Goal: Entertainment & Leisure: Consume media (video, audio)

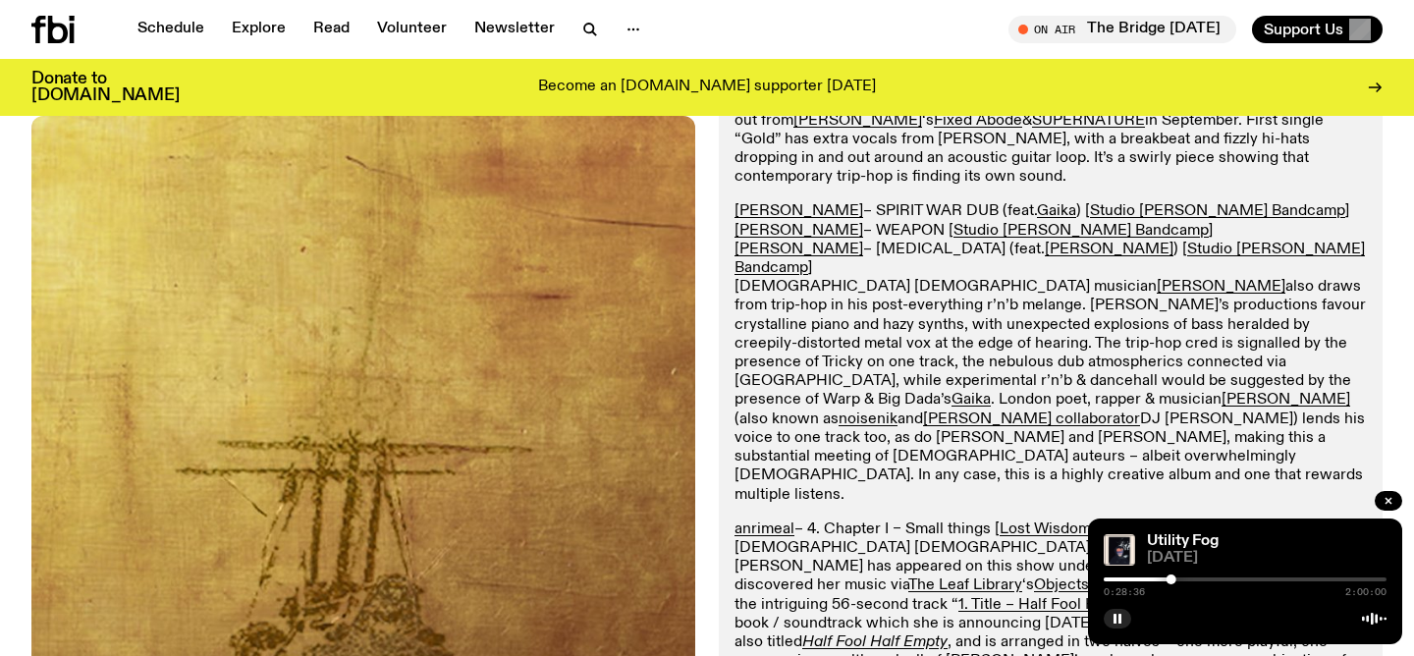
scroll to position [820, 0]
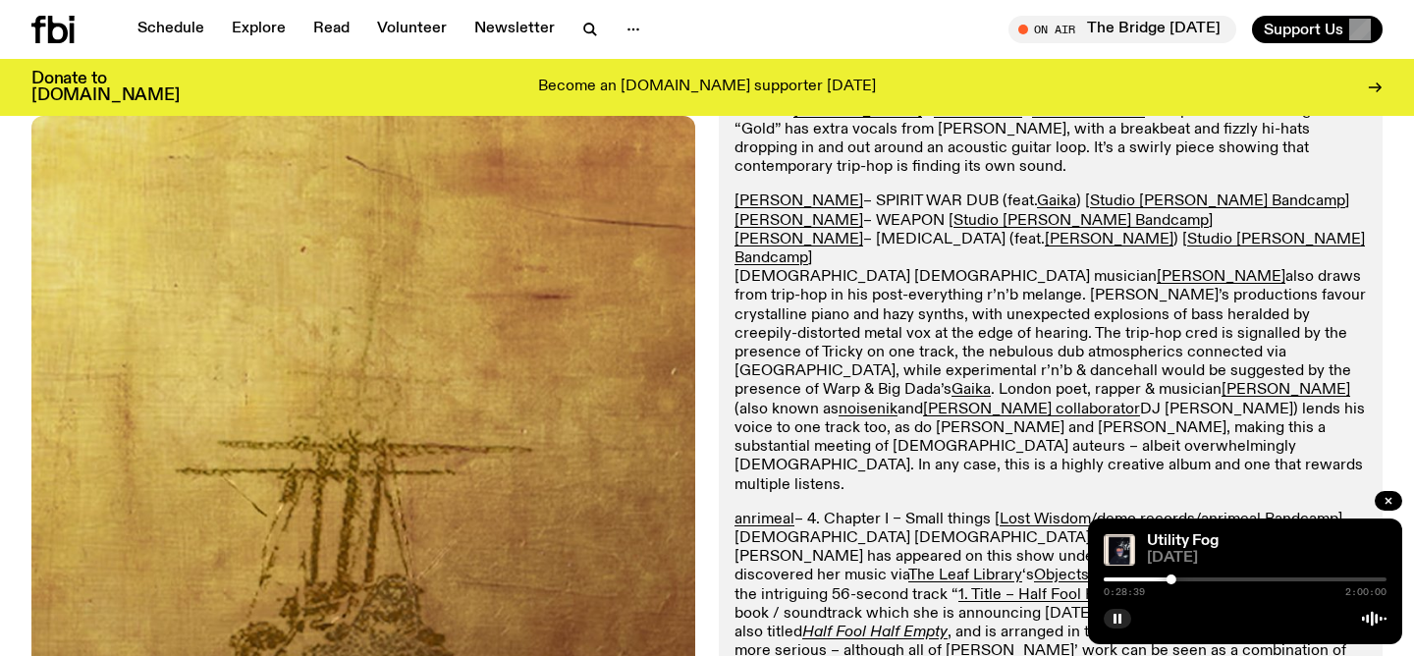
click at [1114, 579] on div at bounding box center [1030, 579] width 283 height 4
click at [1125, 580] on div at bounding box center [1245, 579] width 283 height 4
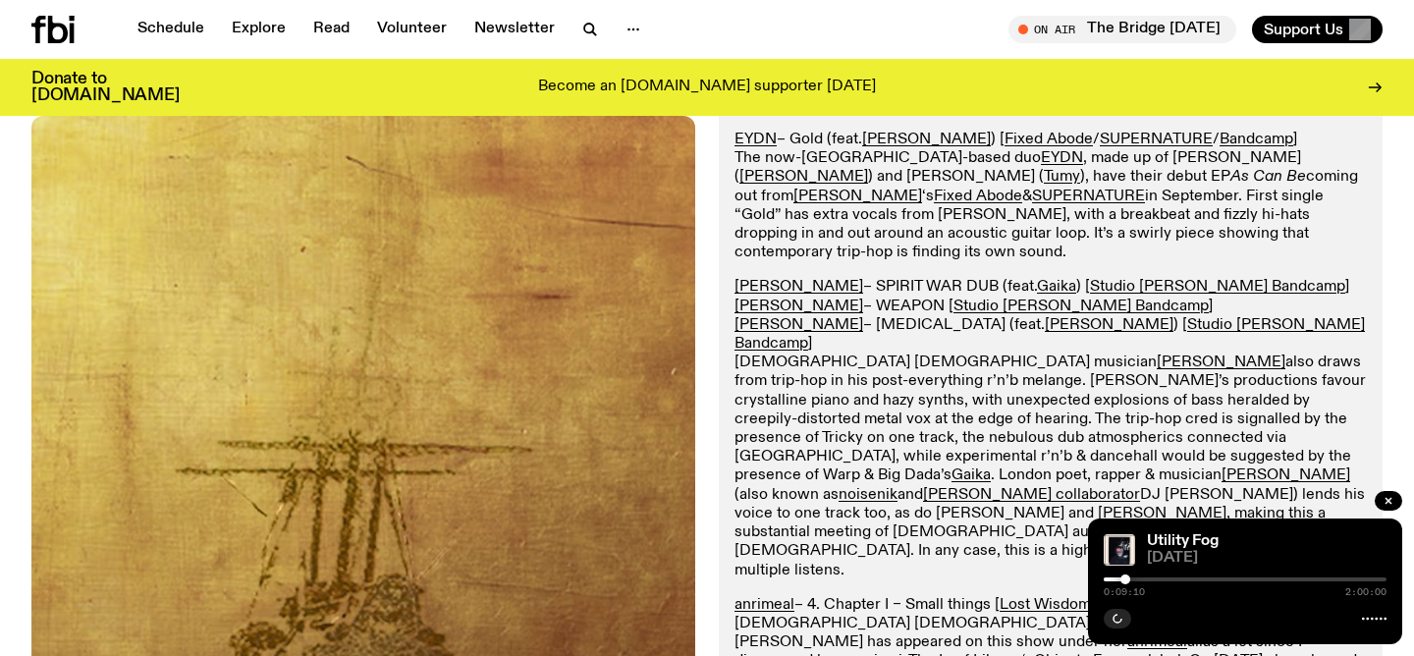
scroll to position [914, 0]
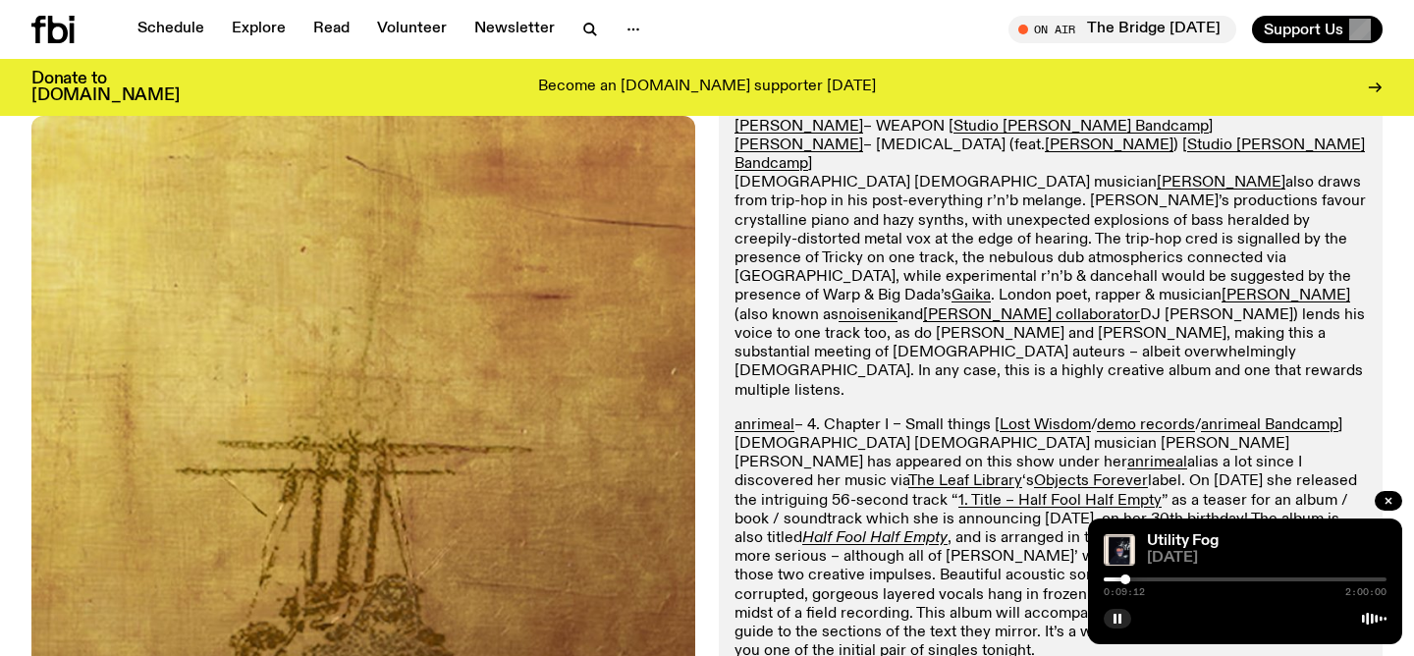
click at [1116, 579] on div at bounding box center [984, 579] width 283 height 4
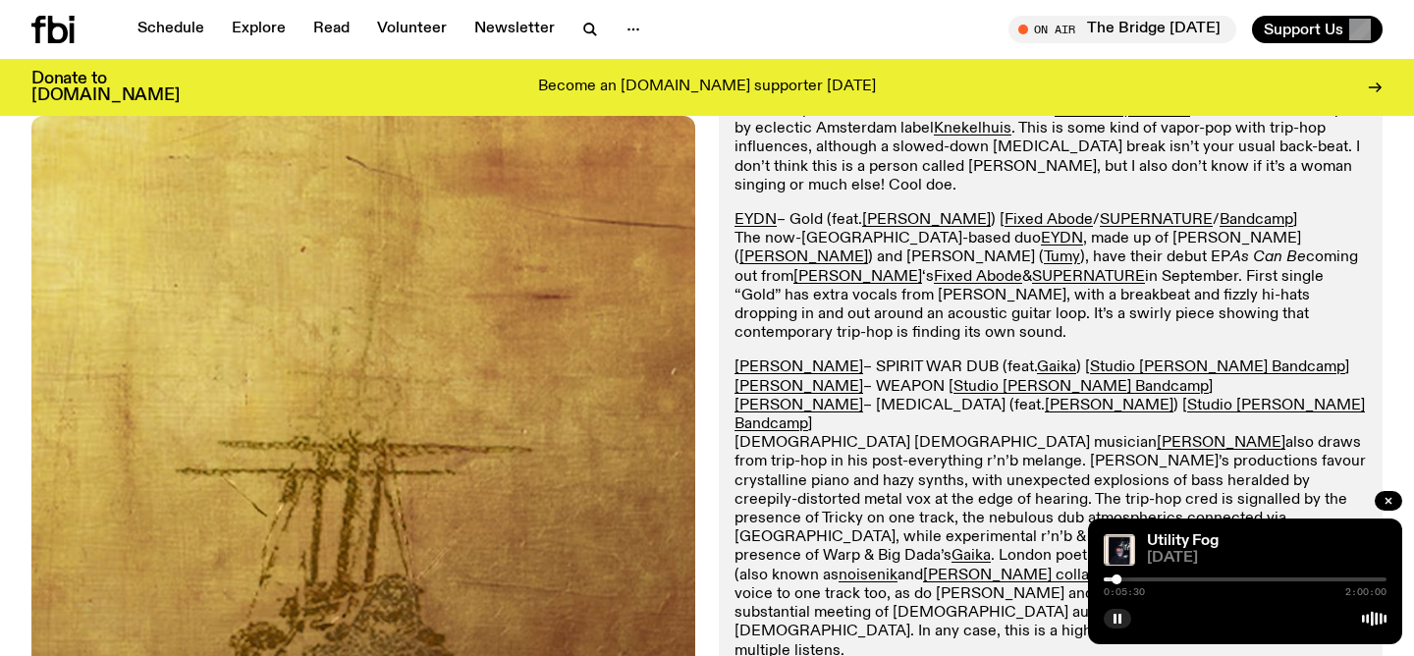
scroll to position [656, 0]
click at [1125, 577] on div at bounding box center [1245, 579] width 283 height 4
click at [1121, 576] on div at bounding box center [1121, 579] width 10 height 10
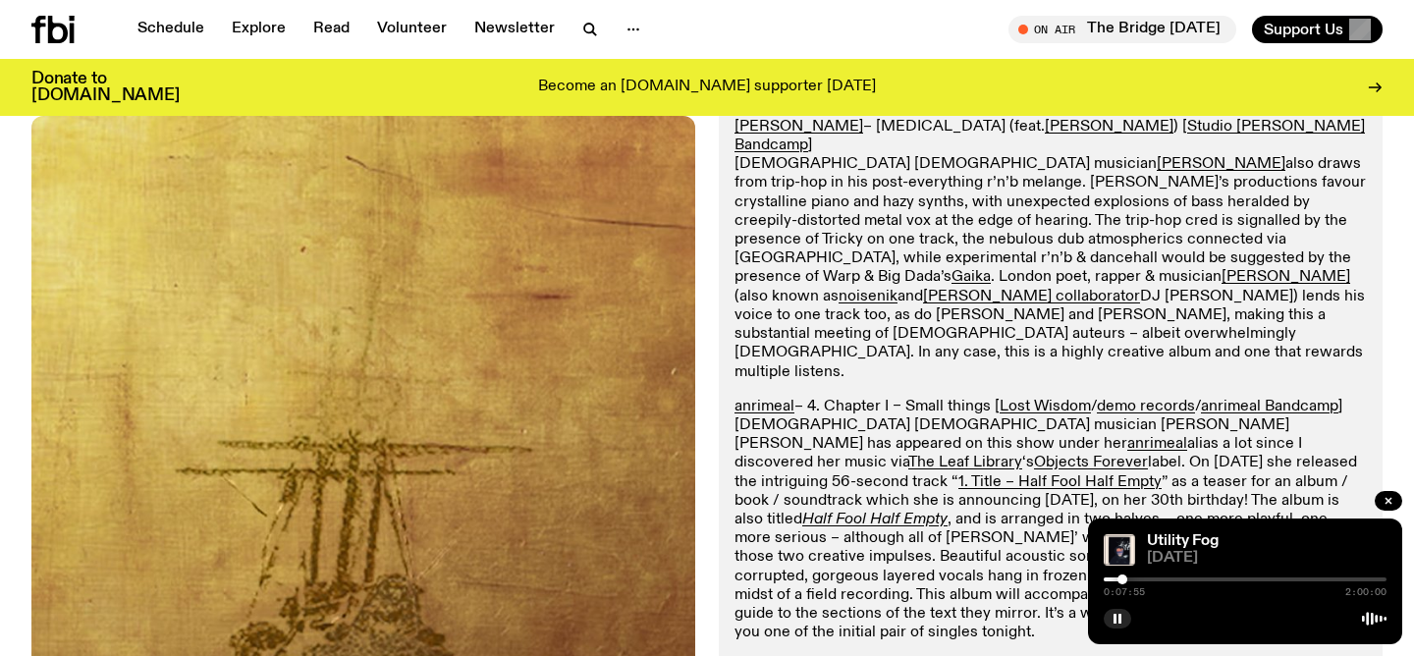
scroll to position [926, 0]
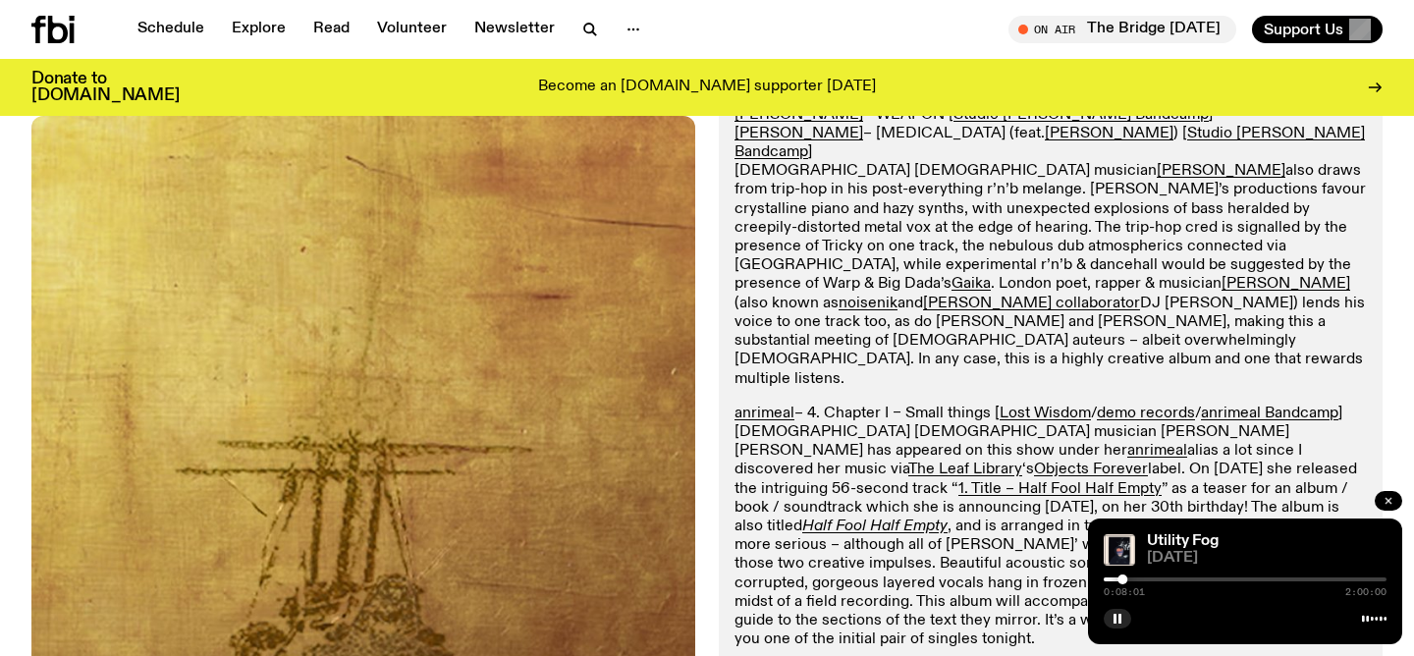
click at [1386, 506] on icon "button" at bounding box center [1389, 501] width 12 height 12
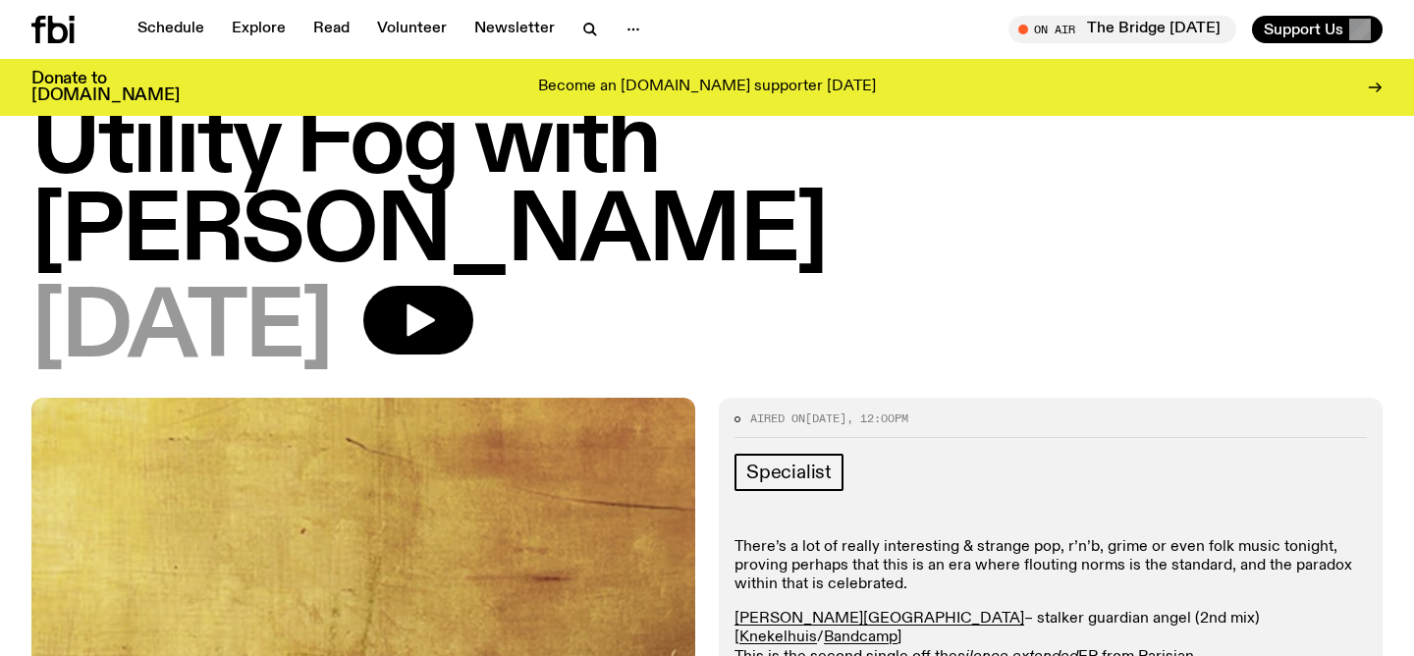
scroll to position [66, 0]
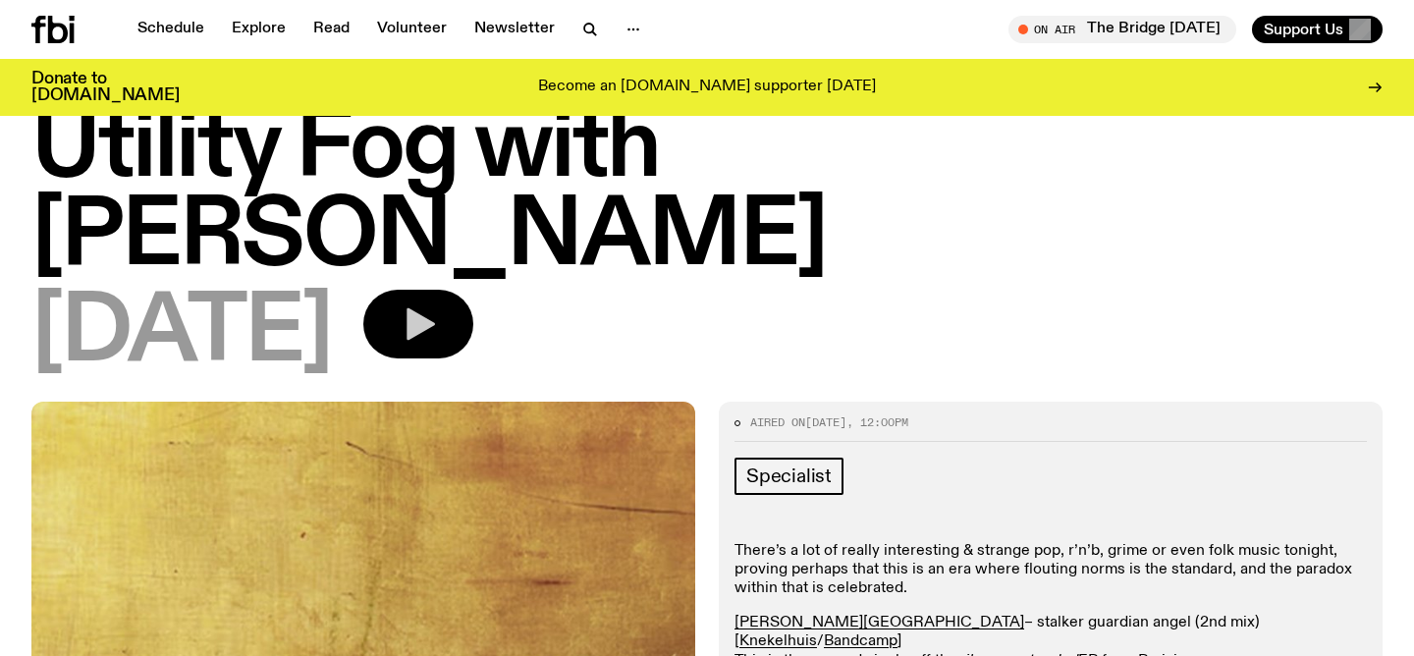
click at [473, 290] on button "button" at bounding box center [418, 324] width 110 height 69
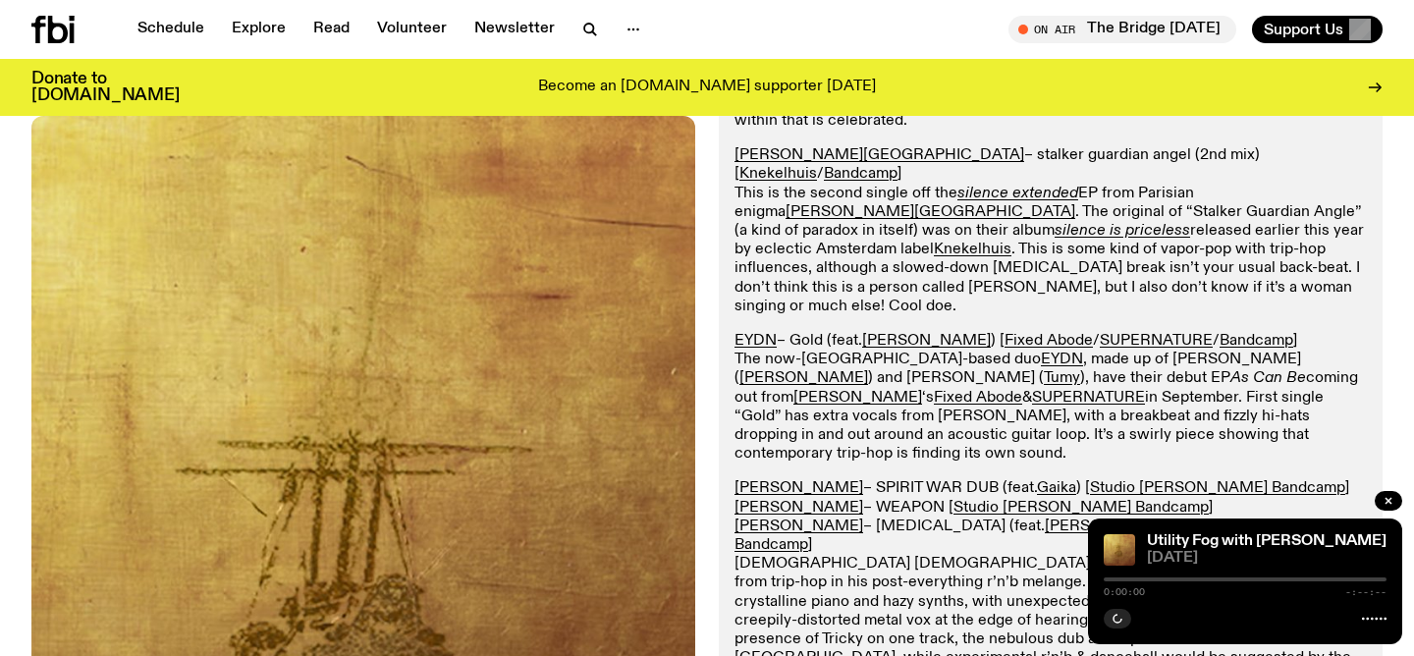
scroll to position [534, 0]
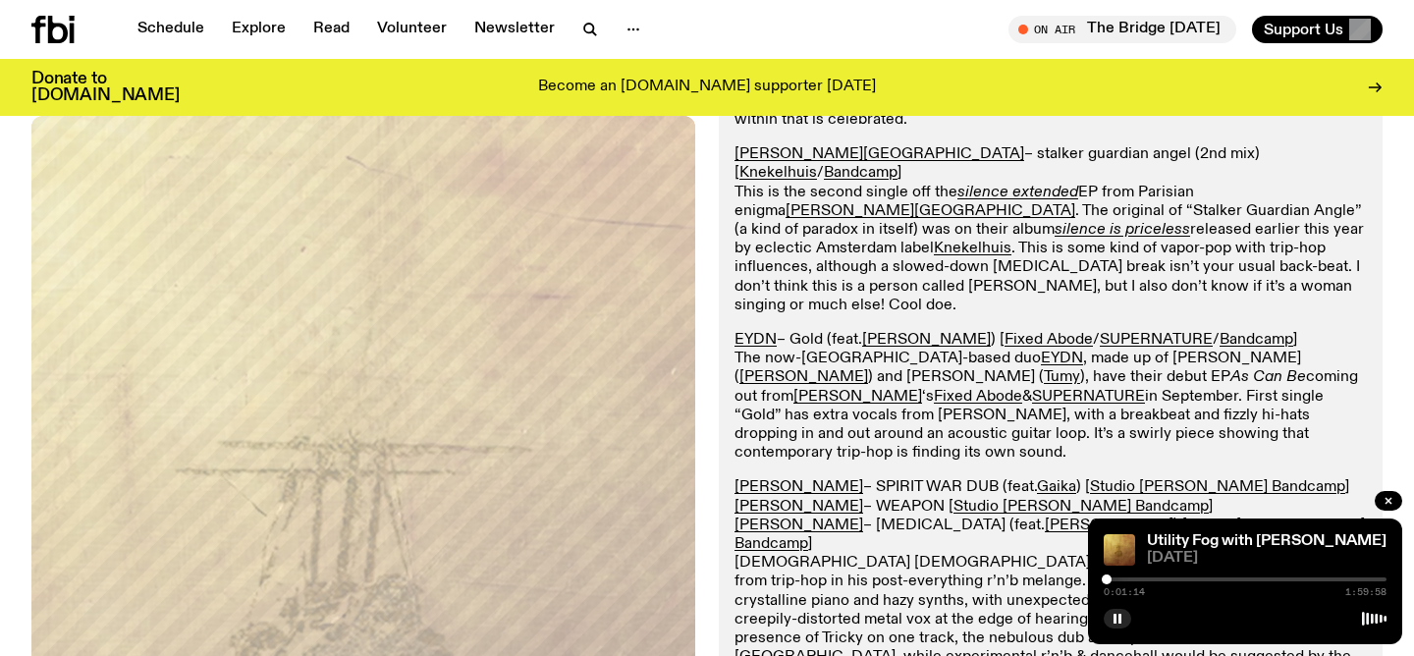
click at [1112, 577] on div at bounding box center [1107, 579] width 10 height 10
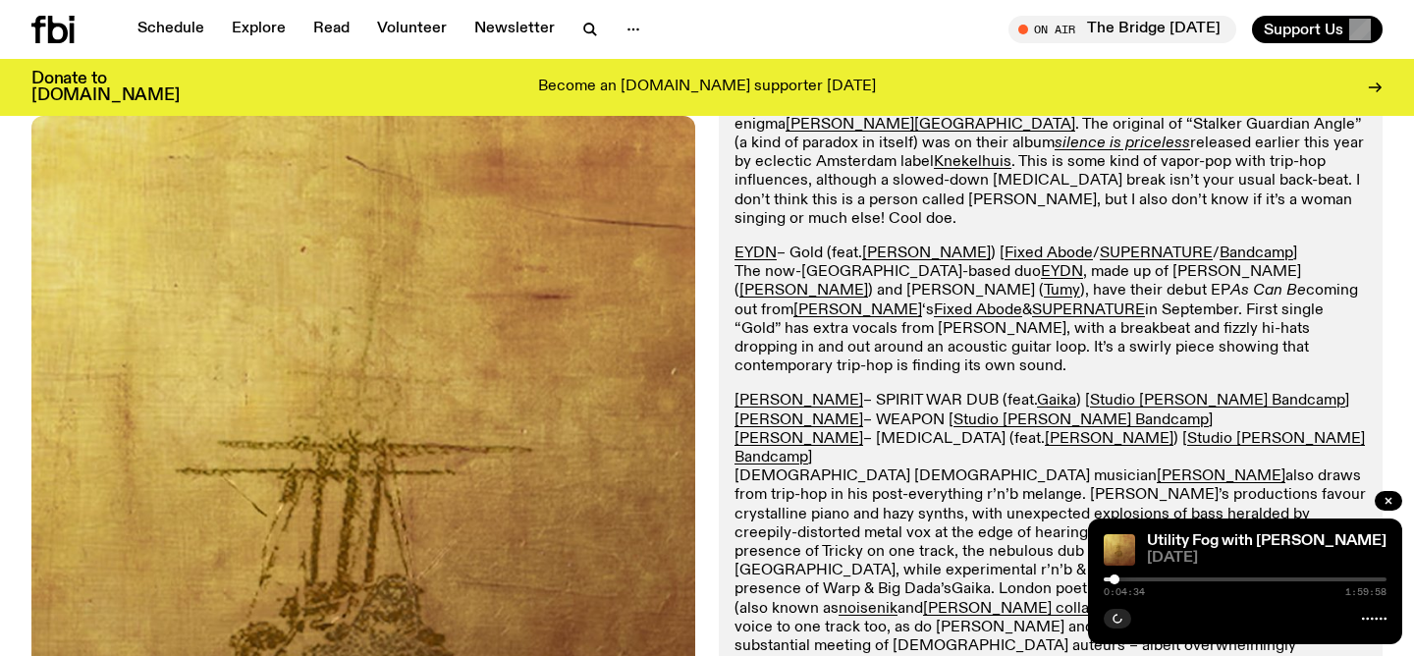
scroll to position [629, 0]
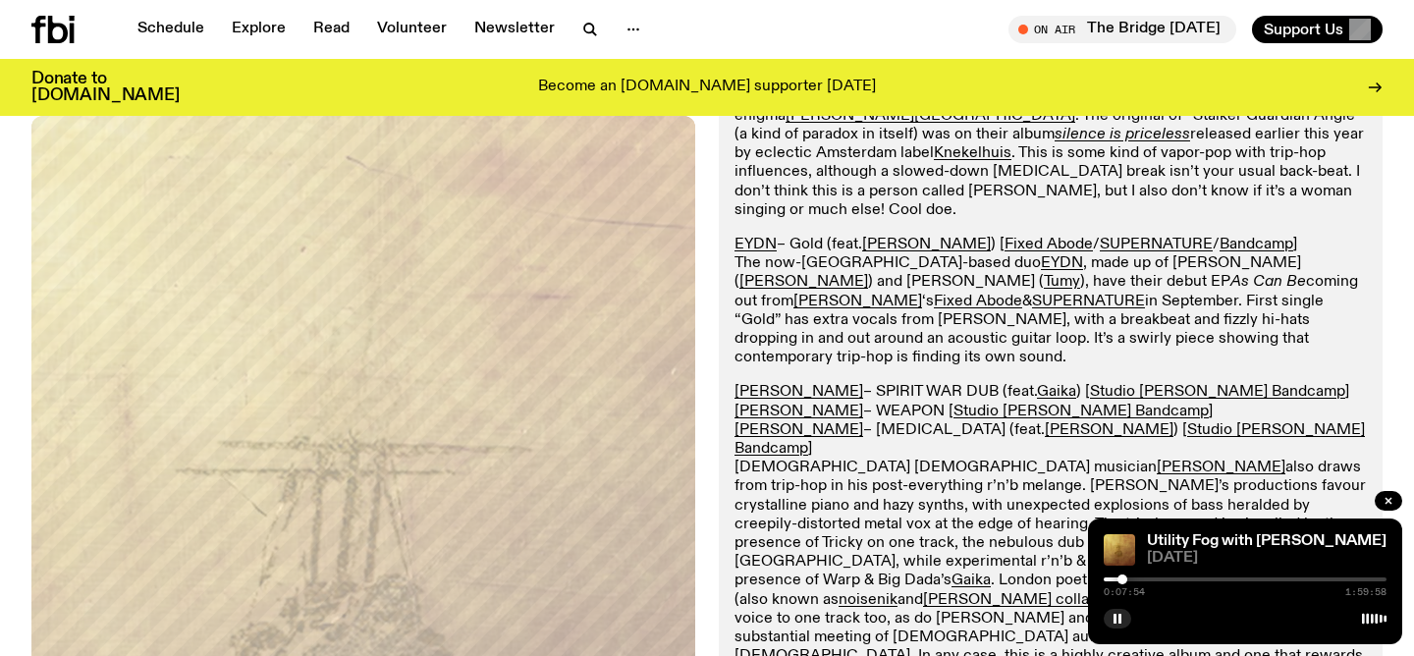
click at [1122, 578] on div at bounding box center [1122, 579] width 10 height 10
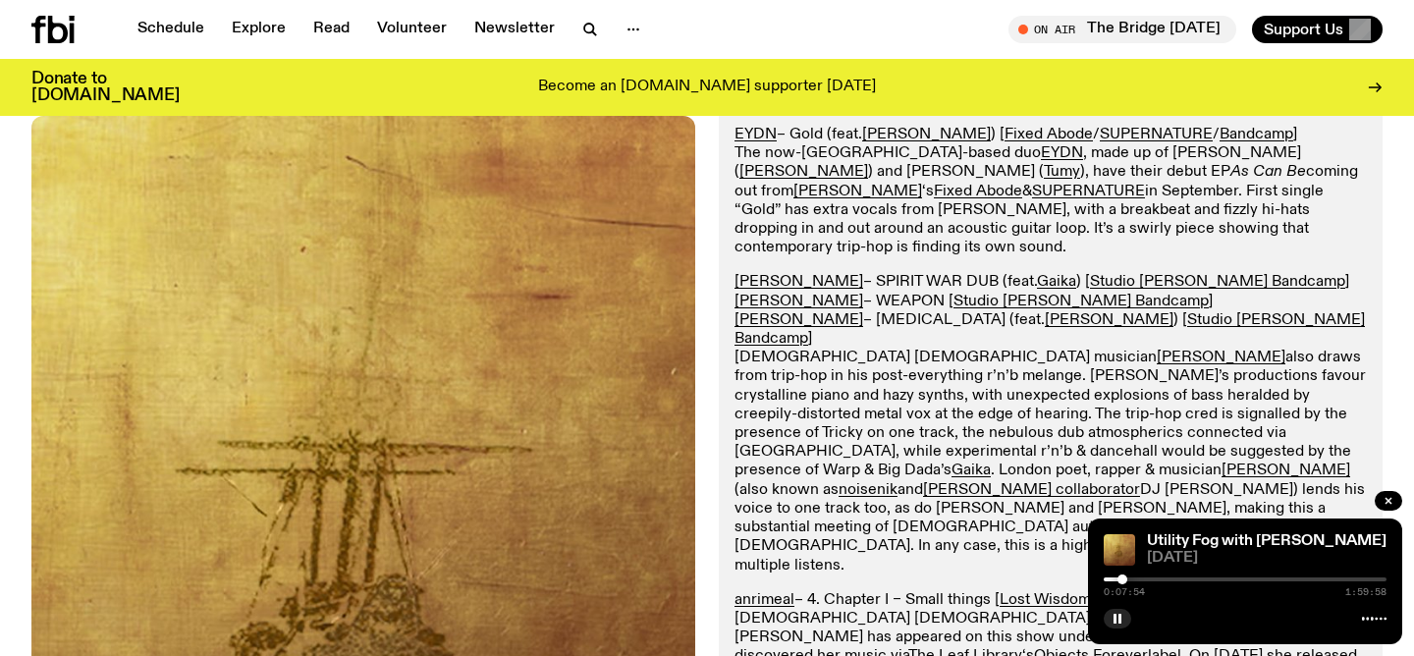
scroll to position [801, 0]
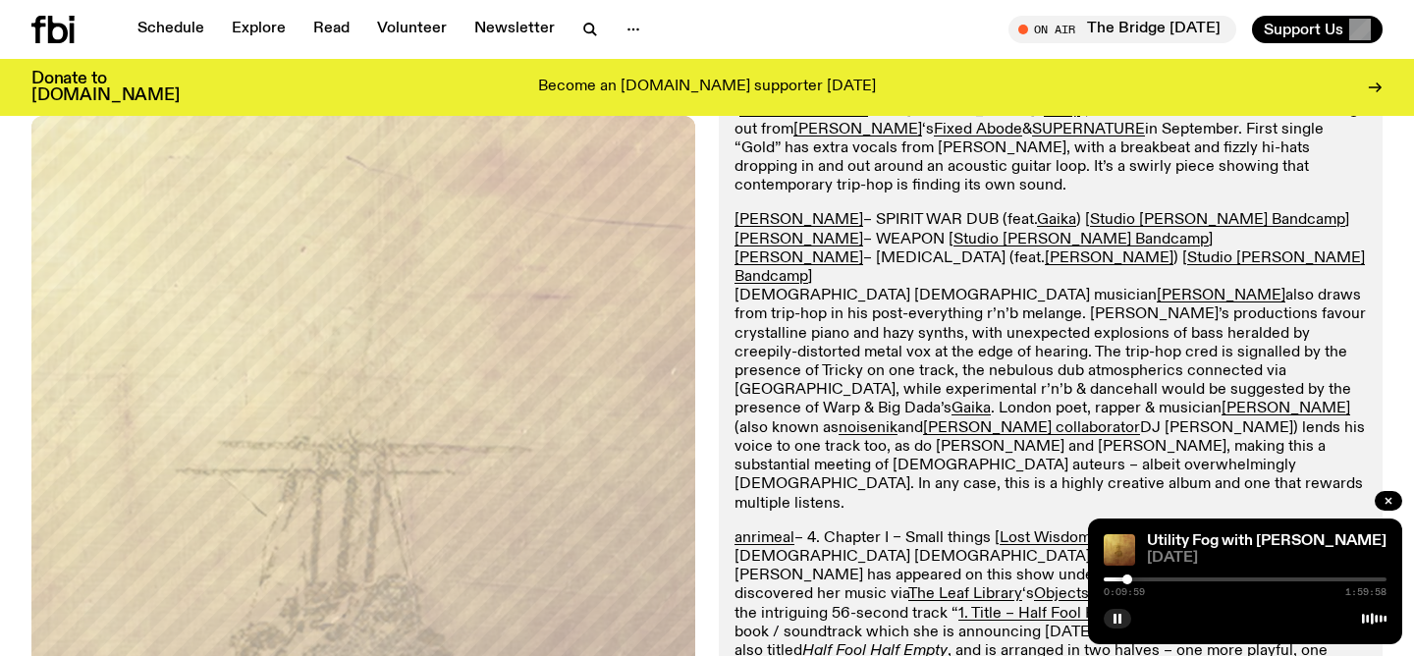
click at [1127, 580] on div at bounding box center [1127, 579] width 10 height 10
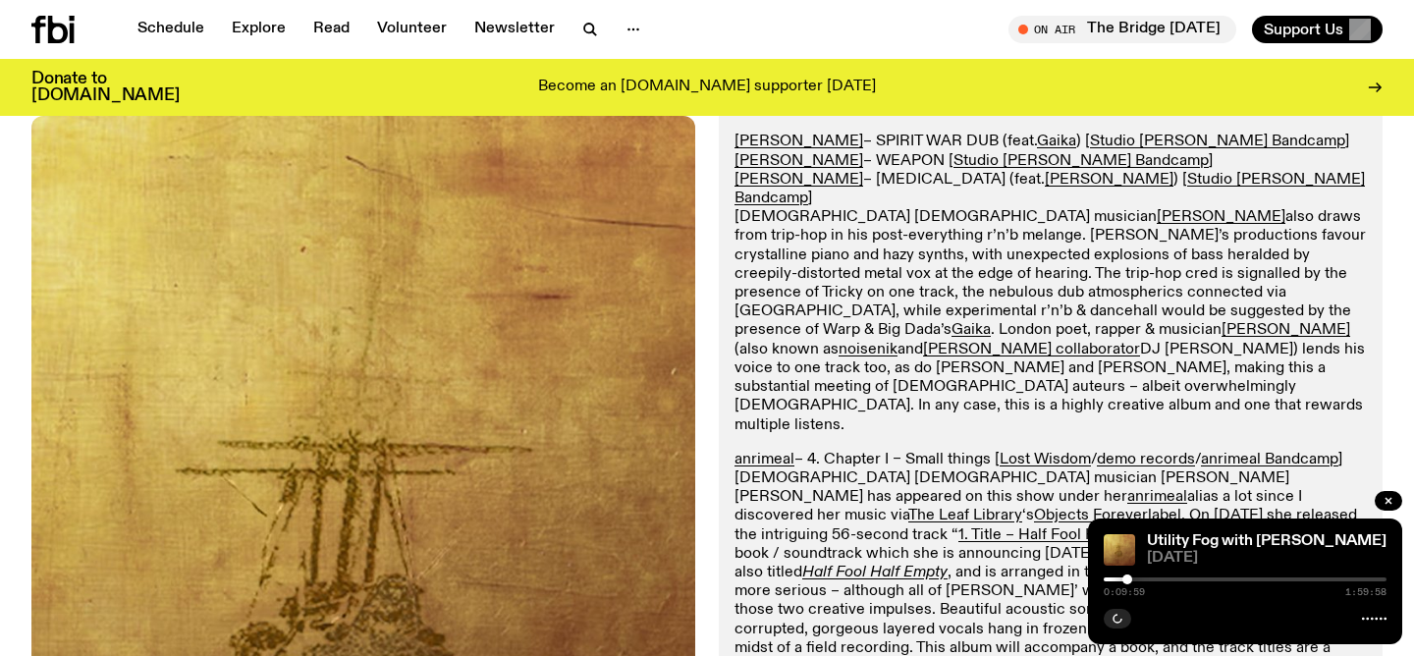
scroll to position [885, 0]
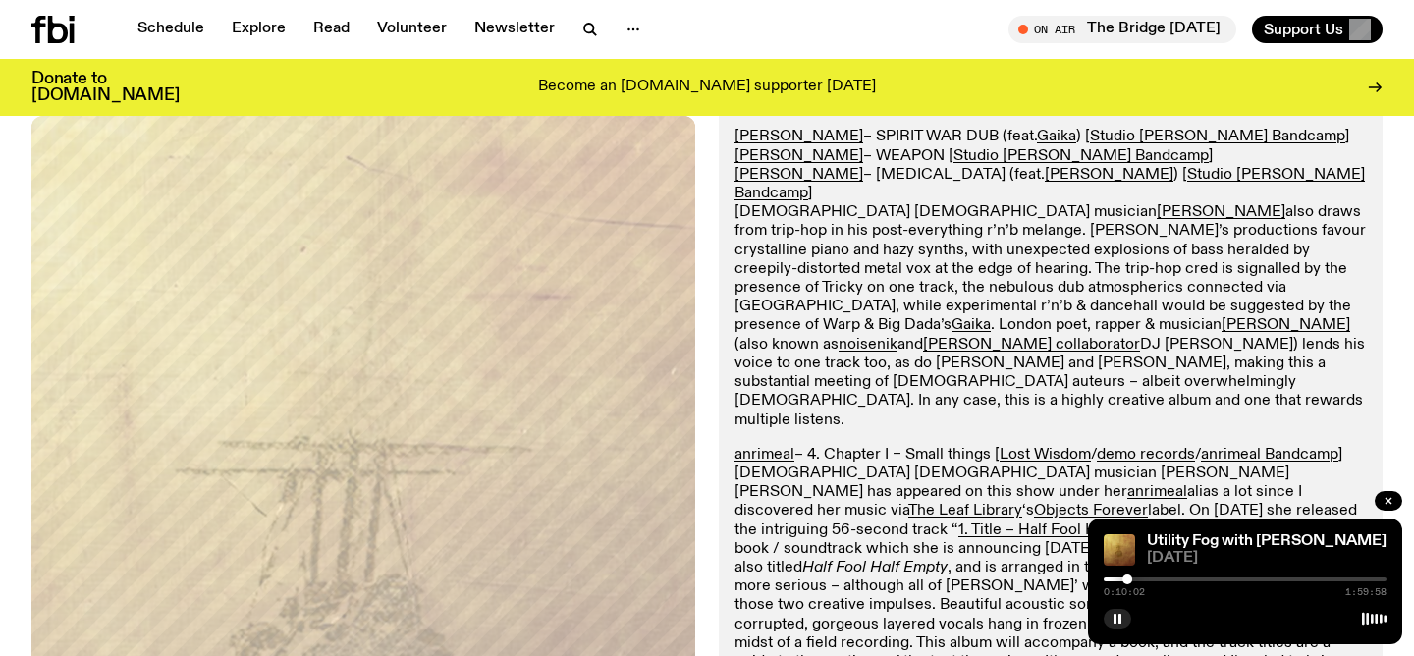
click at [1137, 578] on div at bounding box center [1245, 579] width 283 height 4
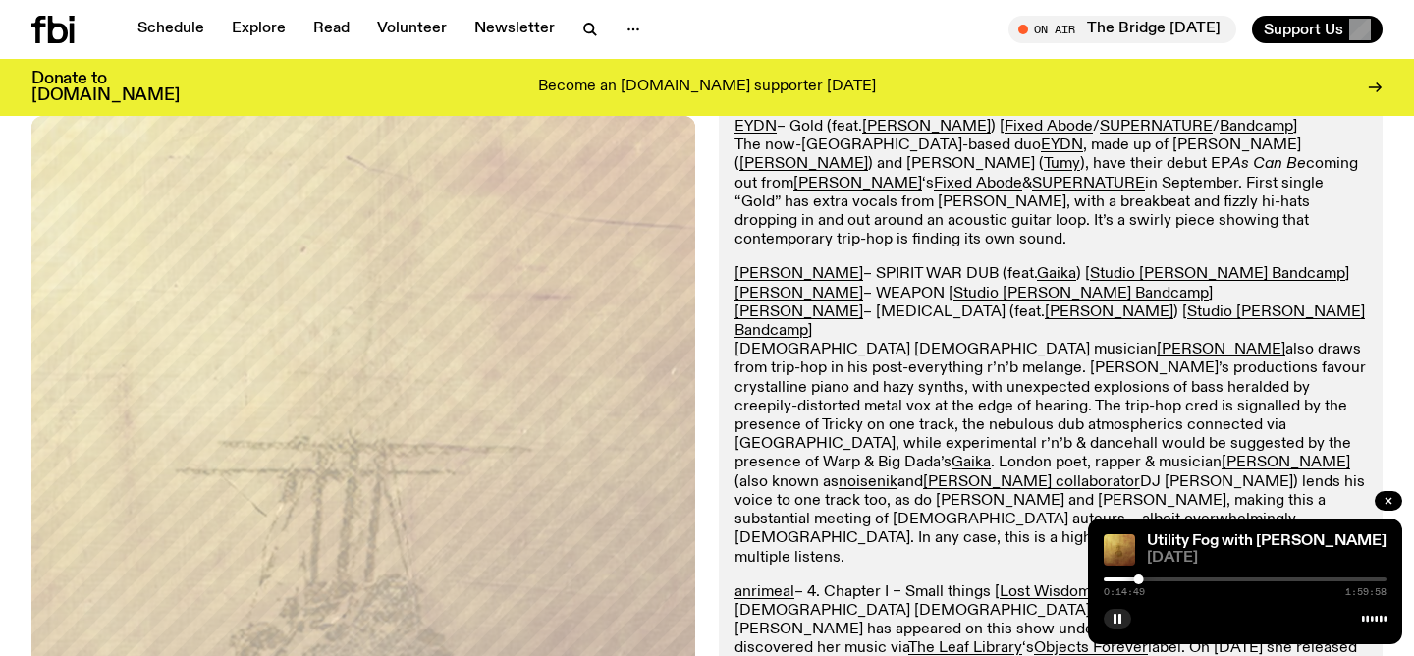
scroll to position [736, 0]
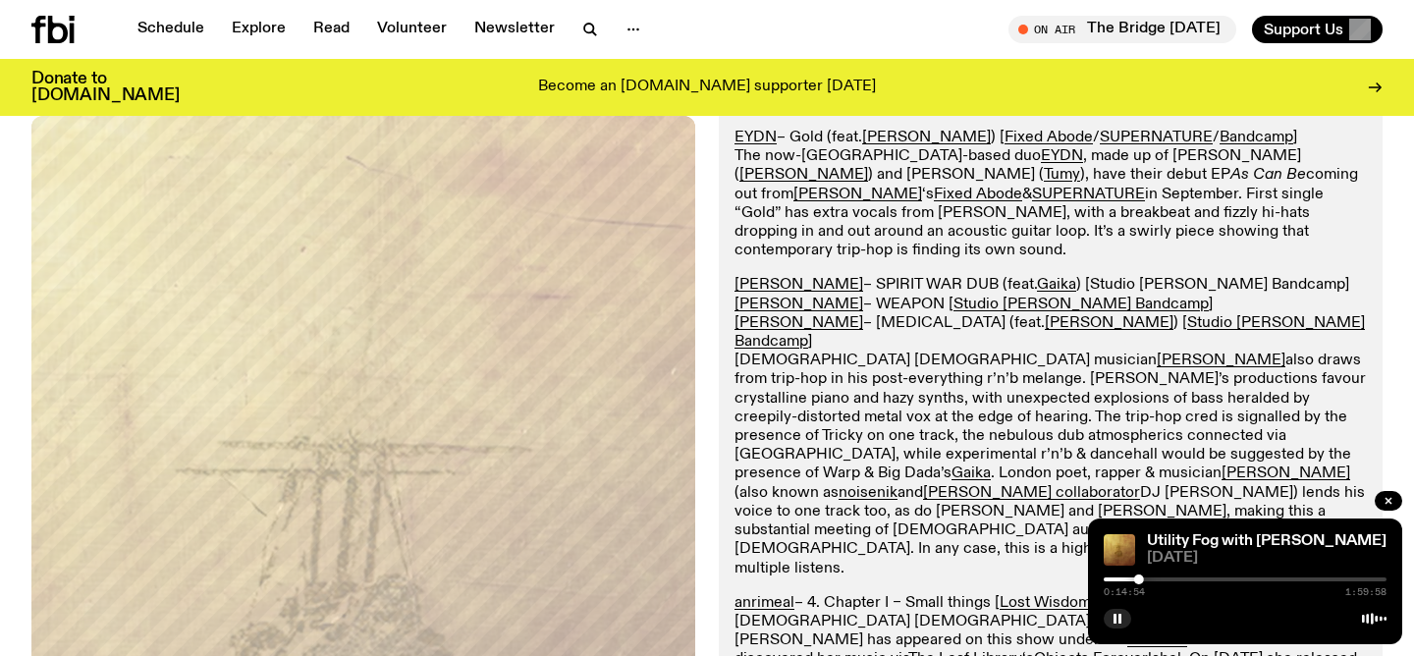
click at [1160, 277] on link "Studio [PERSON_NAME] Bandcamp" at bounding box center [1217, 285] width 255 height 16
click at [1146, 578] on div at bounding box center [1146, 579] width 10 height 10
click at [1150, 579] on div at bounding box center [1150, 579] width 10 height 10
click at [1119, 615] on rect "button" at bounding box center [1119, 619] width 3 height 10
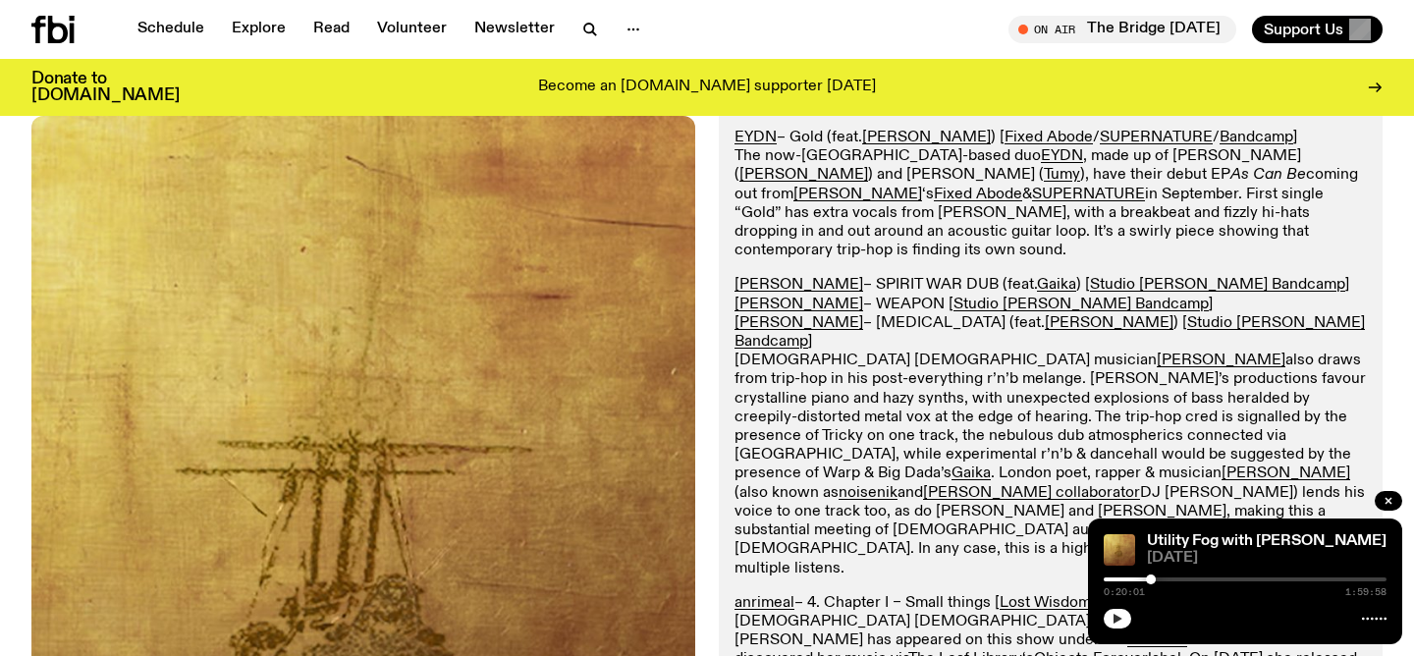
click at [1119, 615] on icon "button" at bounding box center [1118, 619] width 12 height 12
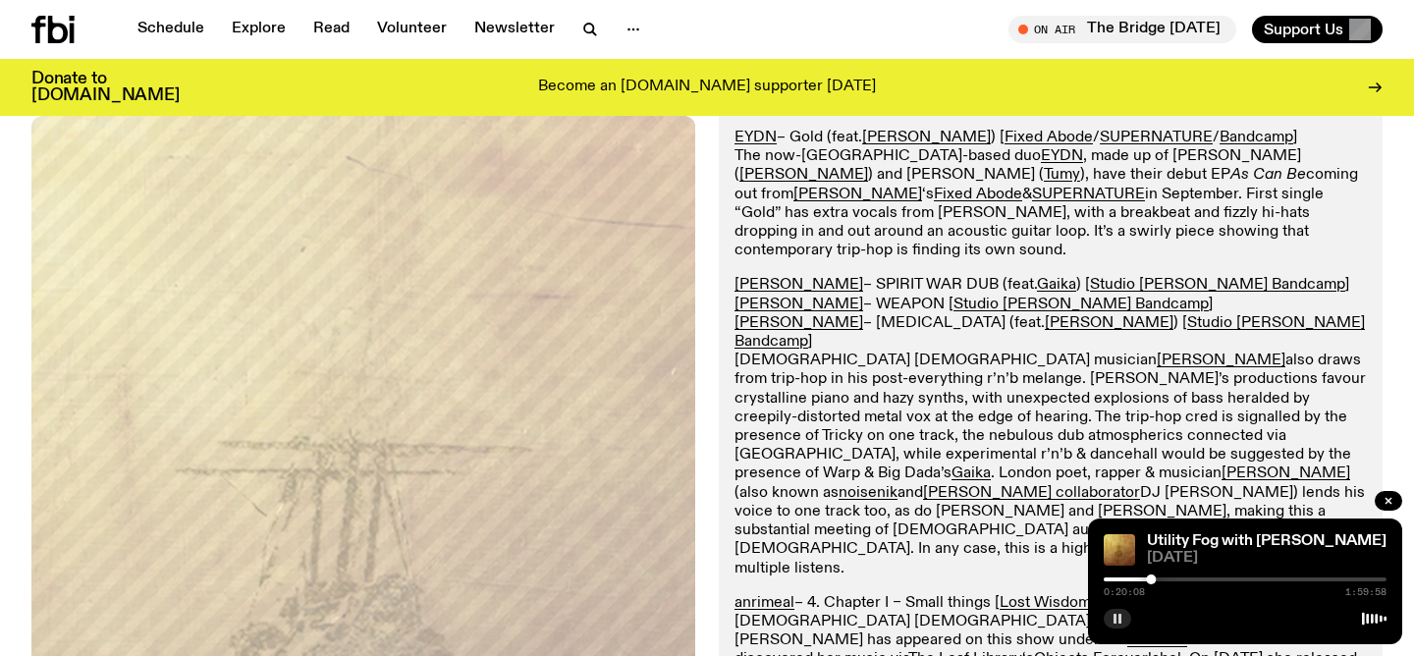
click at [1153, 580] on div at bounding box center [1151, 579] width 10 height 10
click at [1157, 579] on div at bounding box center [1153, 579] width 10 height 10
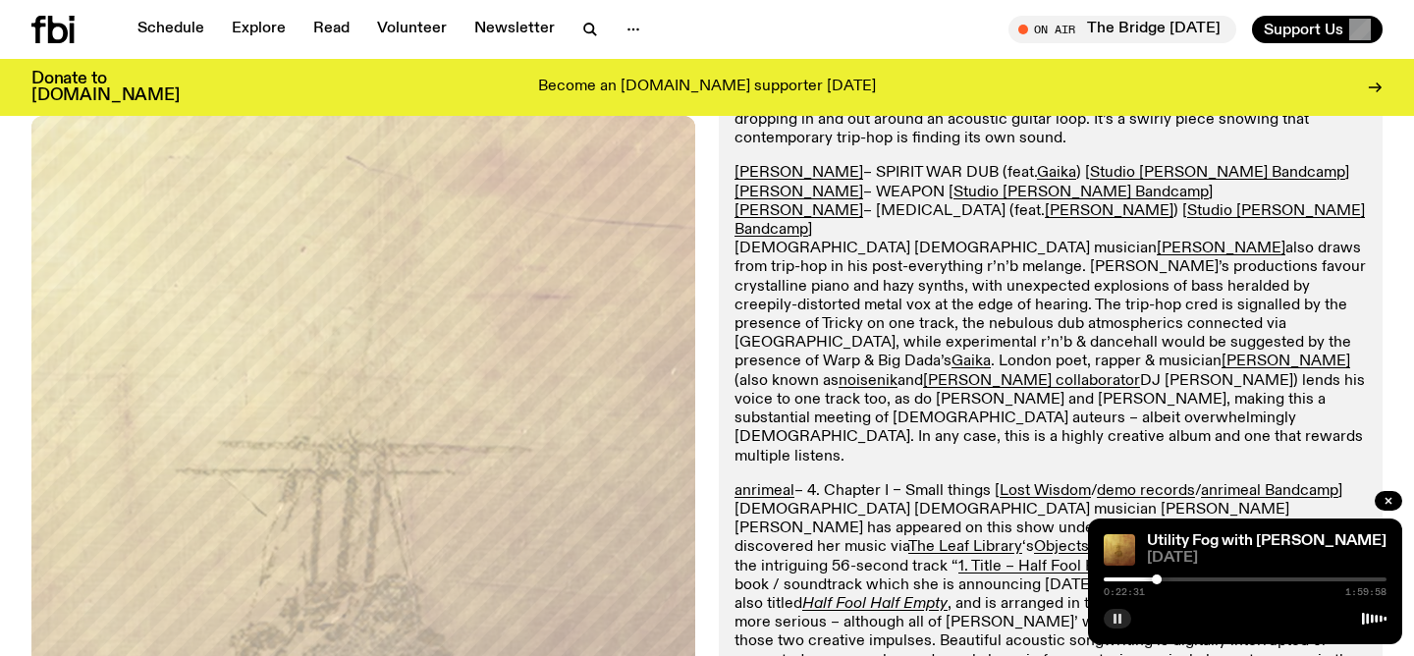
scroll to position [1088, 0]
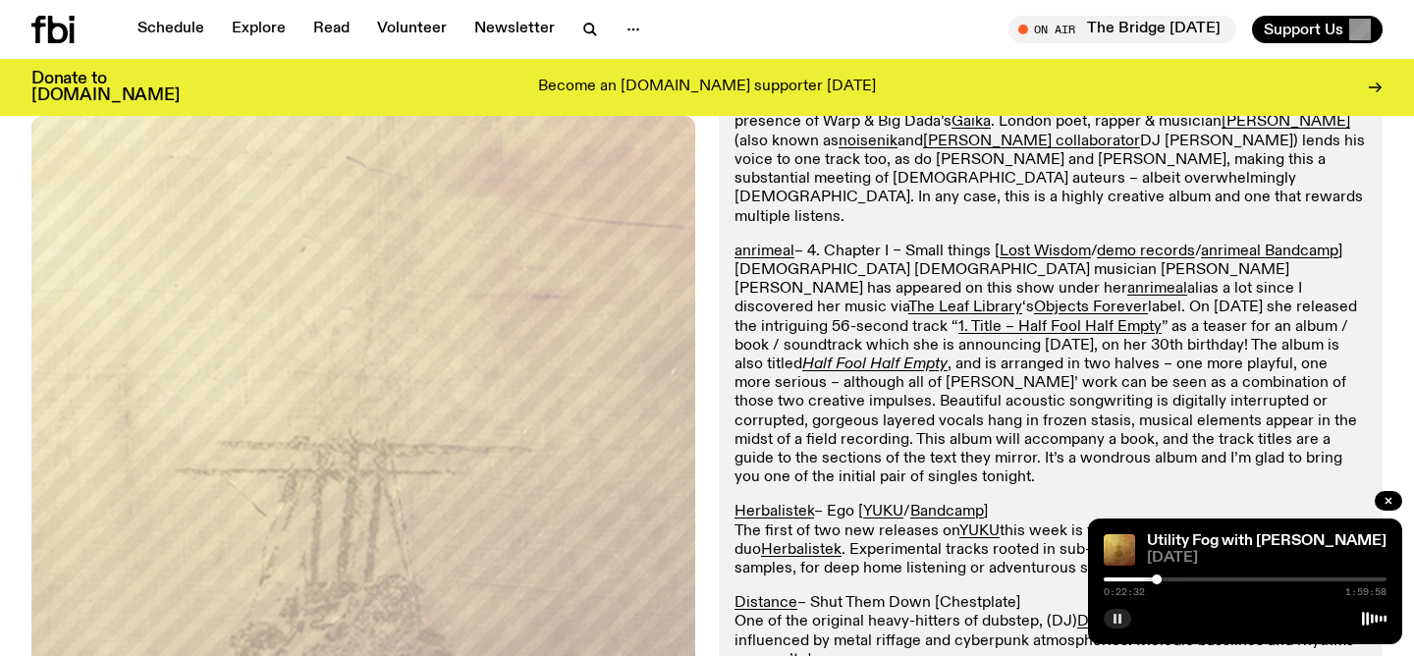
click at [1133, 578] on div at bounding box center [1015, 579] width 283 height 4
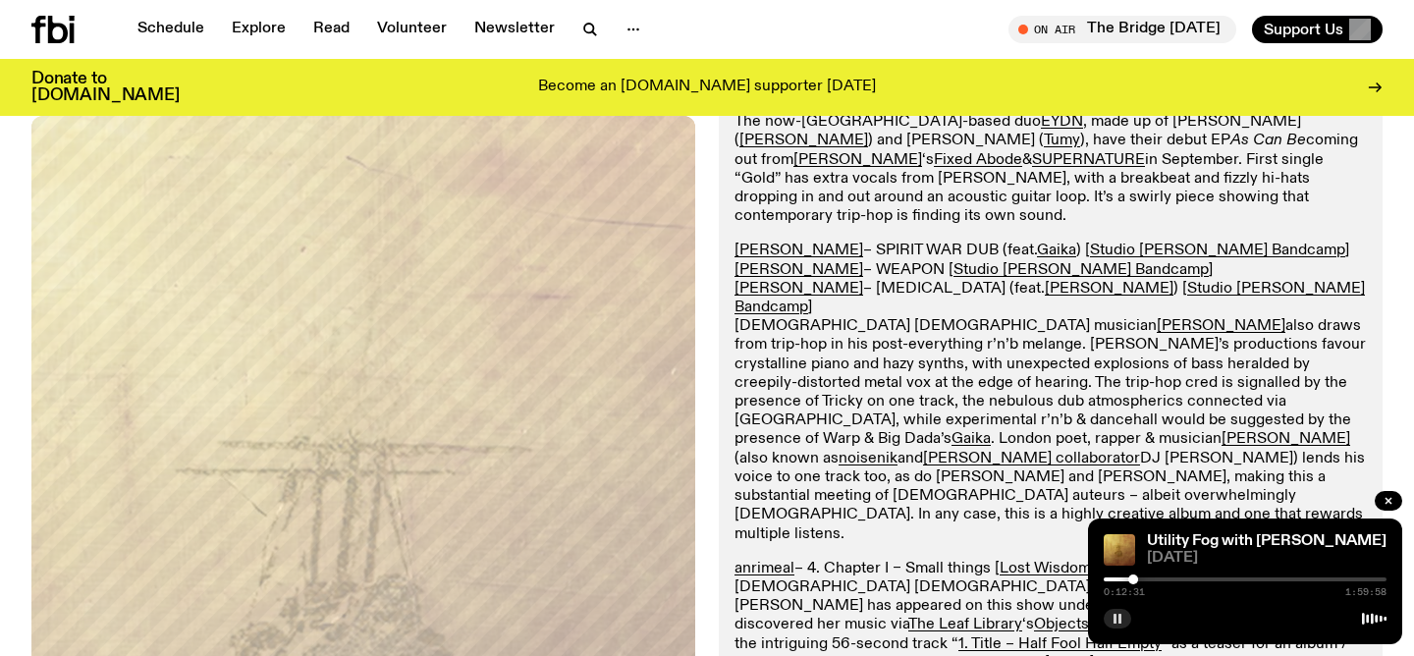
scroll to position [781, 0]
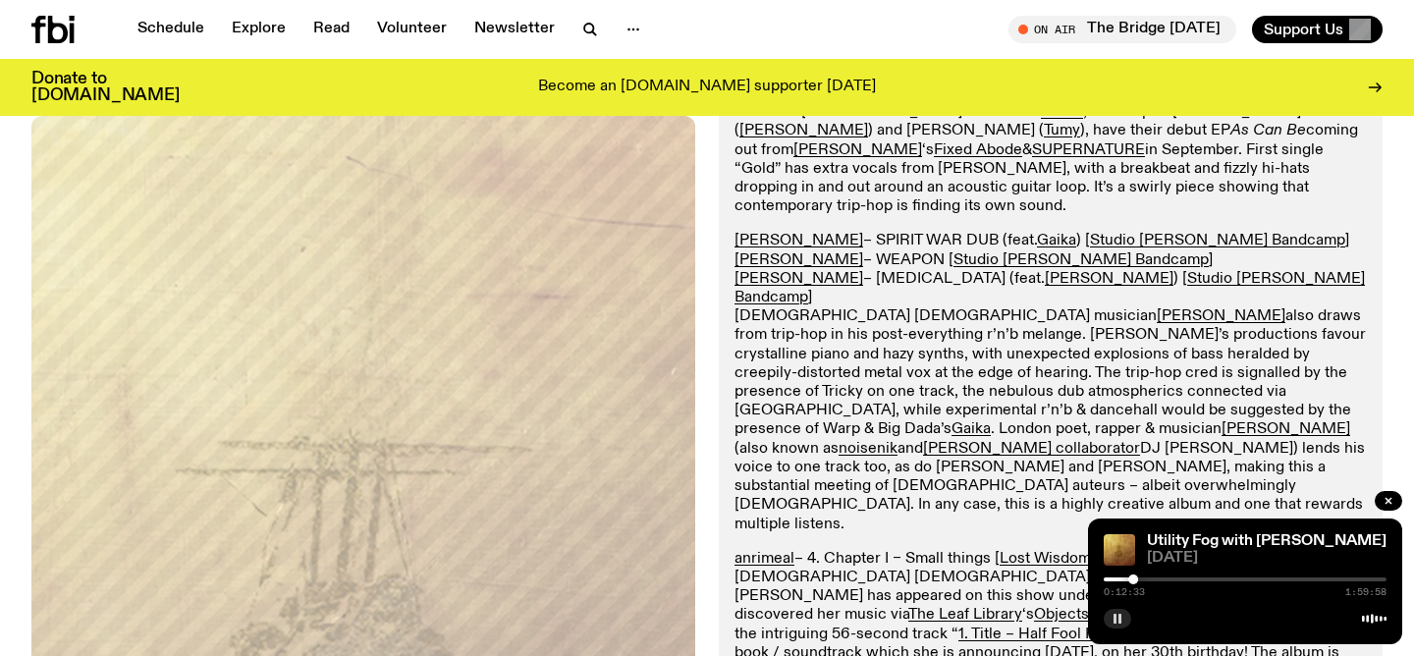
click at [1157, 577] on div at bounding box center [1245, 579] width 283 height 4
click at [1164, 577] on div at bounding box center [1245, 579] width 283 height 4
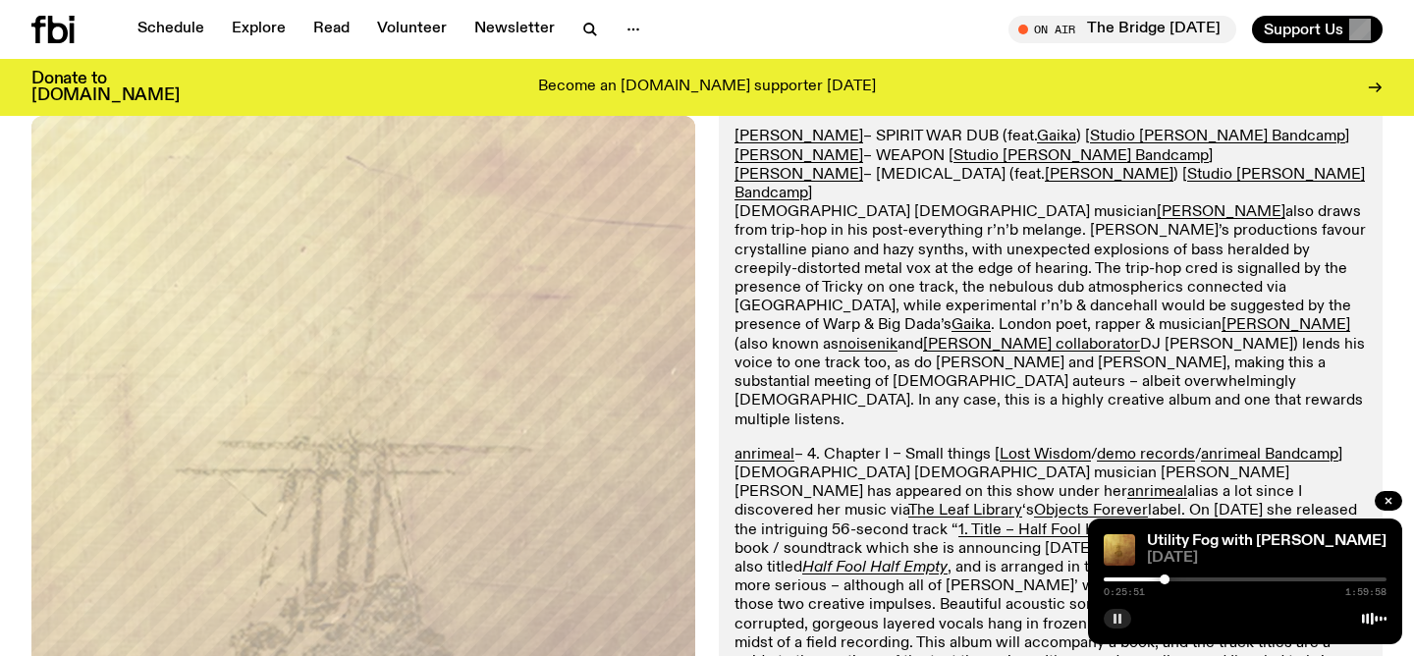
scroll to position [888, 0]
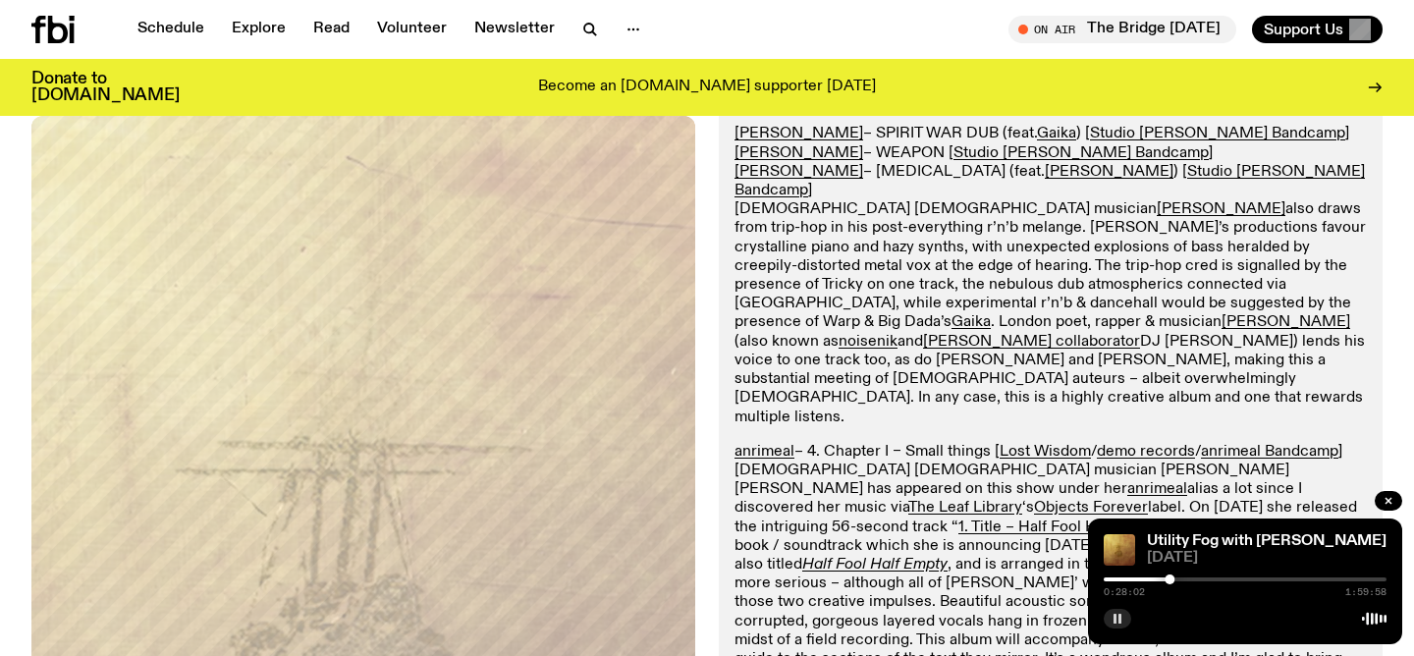
click at [1121, 621] on icon "button" at bounding box center [1118, 619] width 12 height 12
